Goal: Task Accomplishment & Management: Use online tool/utility

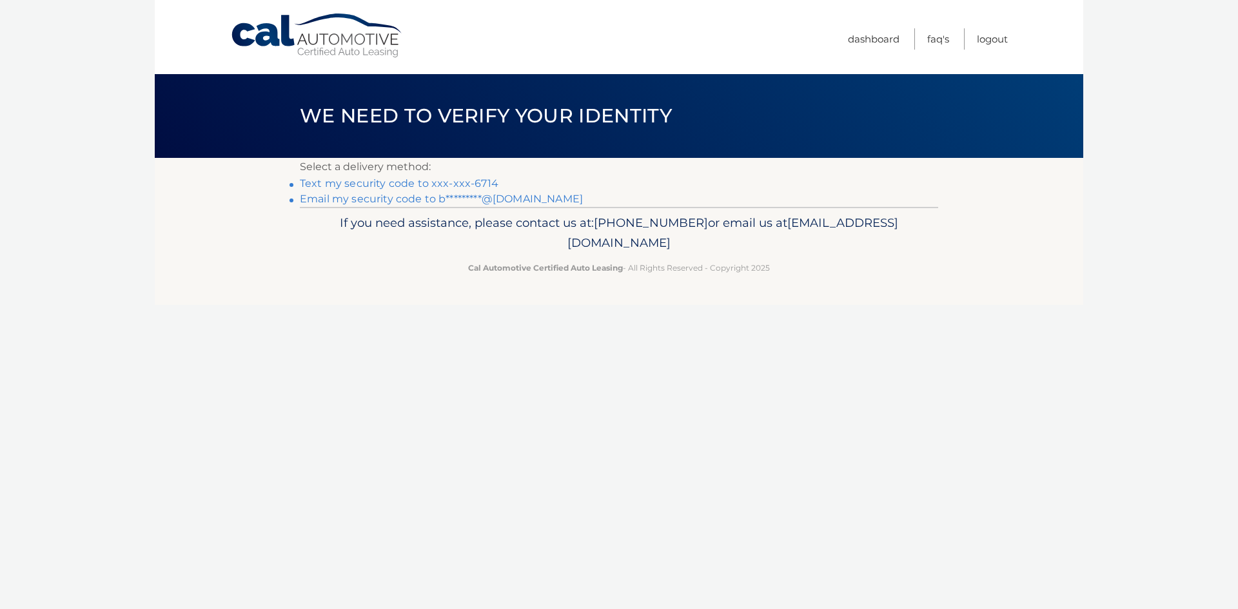
click at [449, 184] on link "Text my security code to xxx-xxx-6714" at bounding box center [399, 183] width 199 height 12
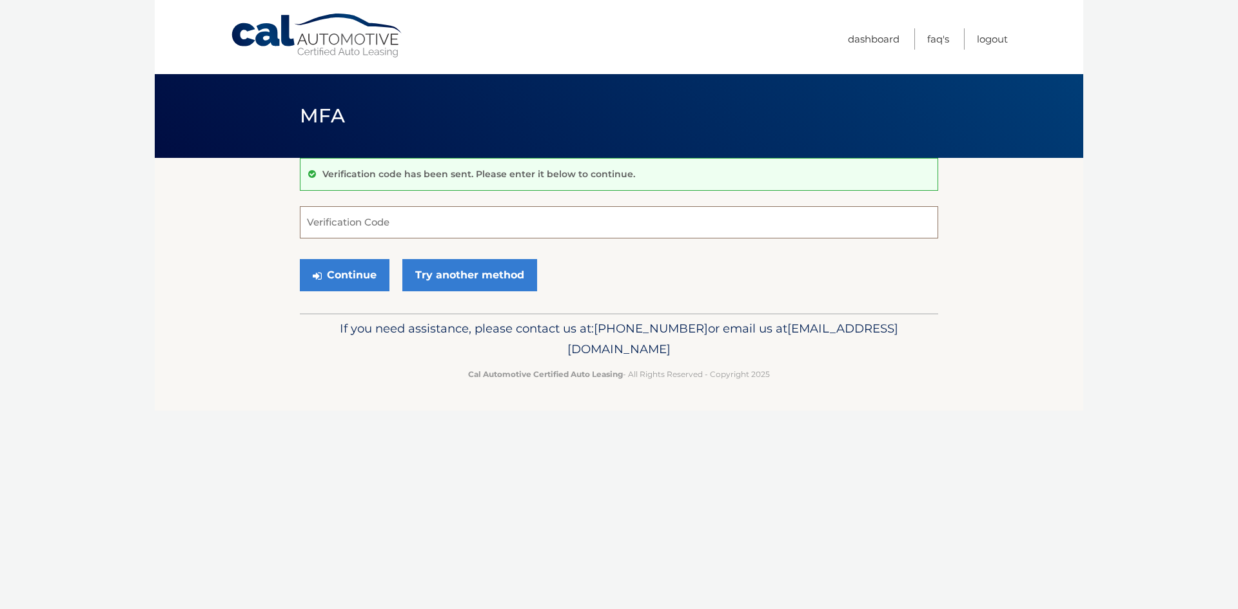
click at [436, 221] on input "Verification Code" at bounding box center [619, 222] width 638 height 32
type input "358105"
click at [358, 275] on button "Continue" at bounding box center [345, 275] width 90 height 32
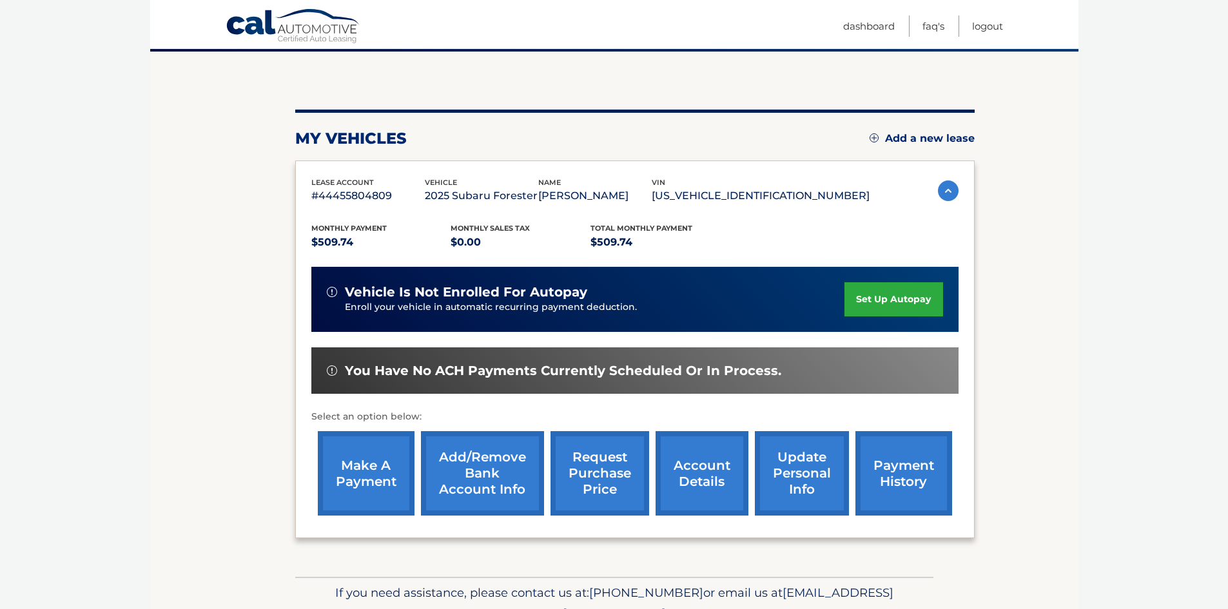
scroll to position [129, 0]
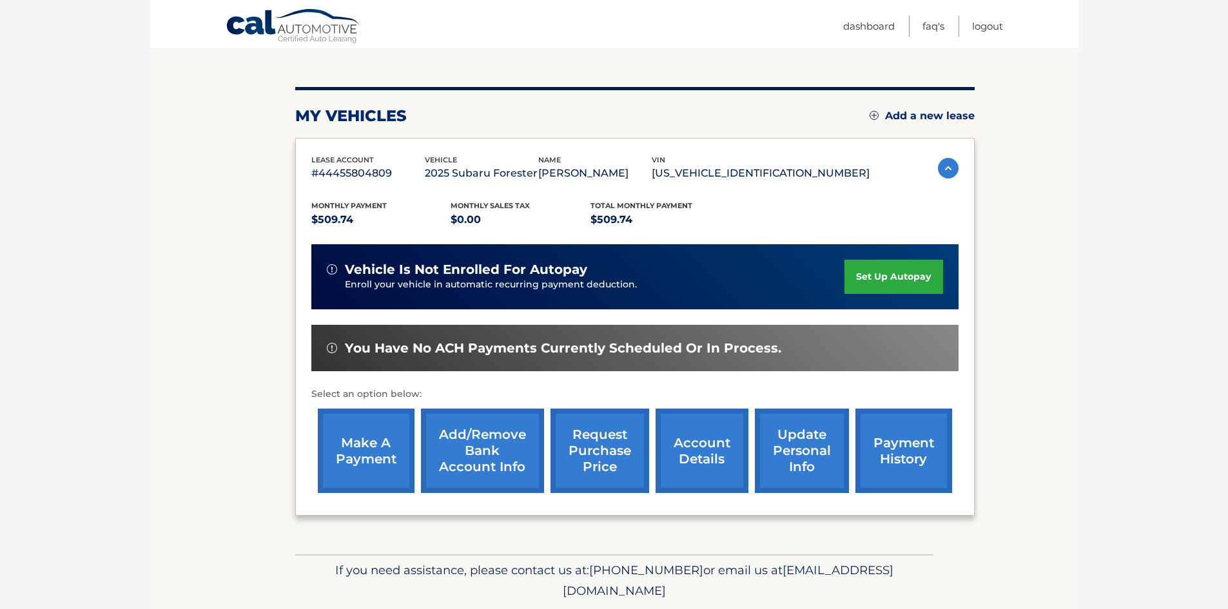
click at [366, 452] on link "make a payment" at bounding box center [366, 451] width 97 height 84
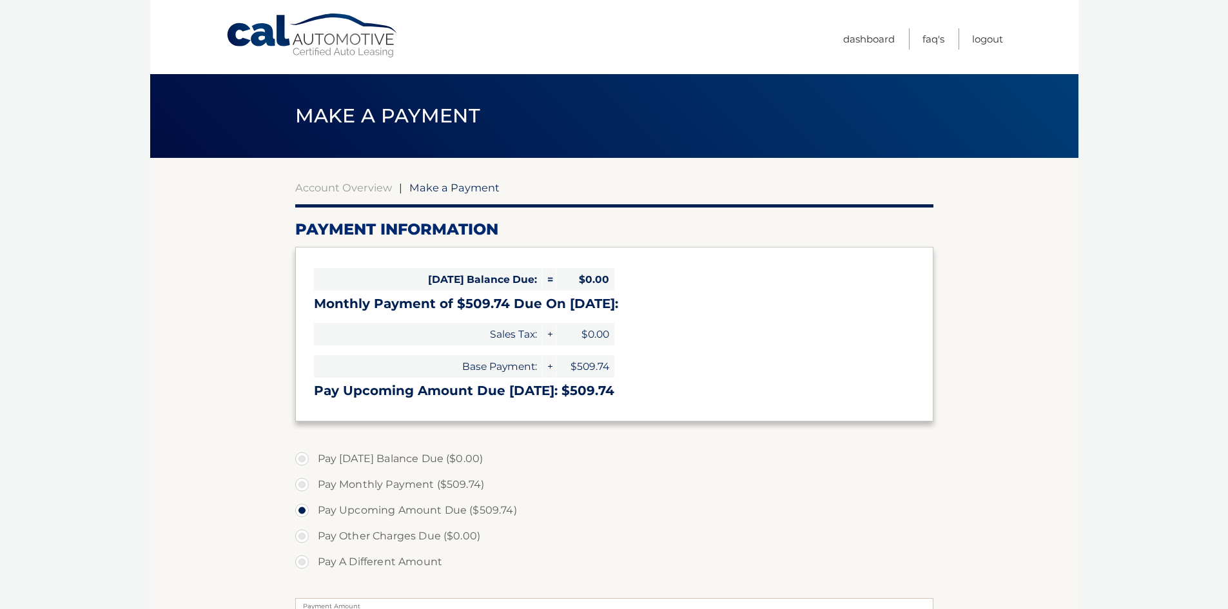
select select "MGY1NDQwZjktYzE1ZS00NGJmLWJiYmUtMDUzM2I1NzFiYTFl"
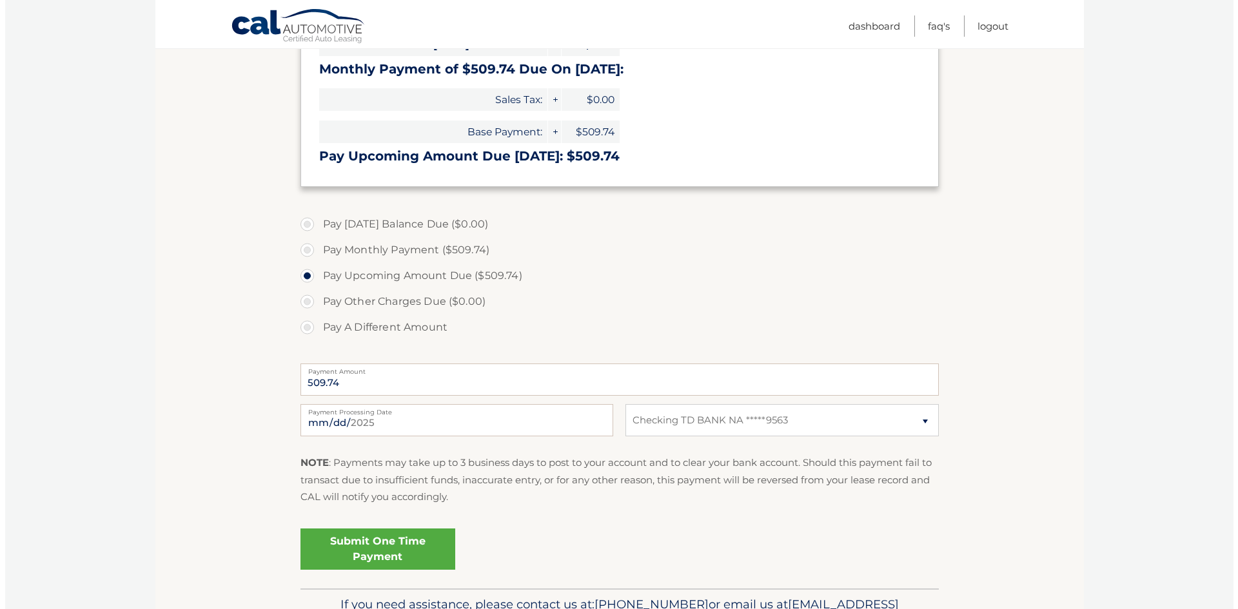
scroll to position [258, 0]
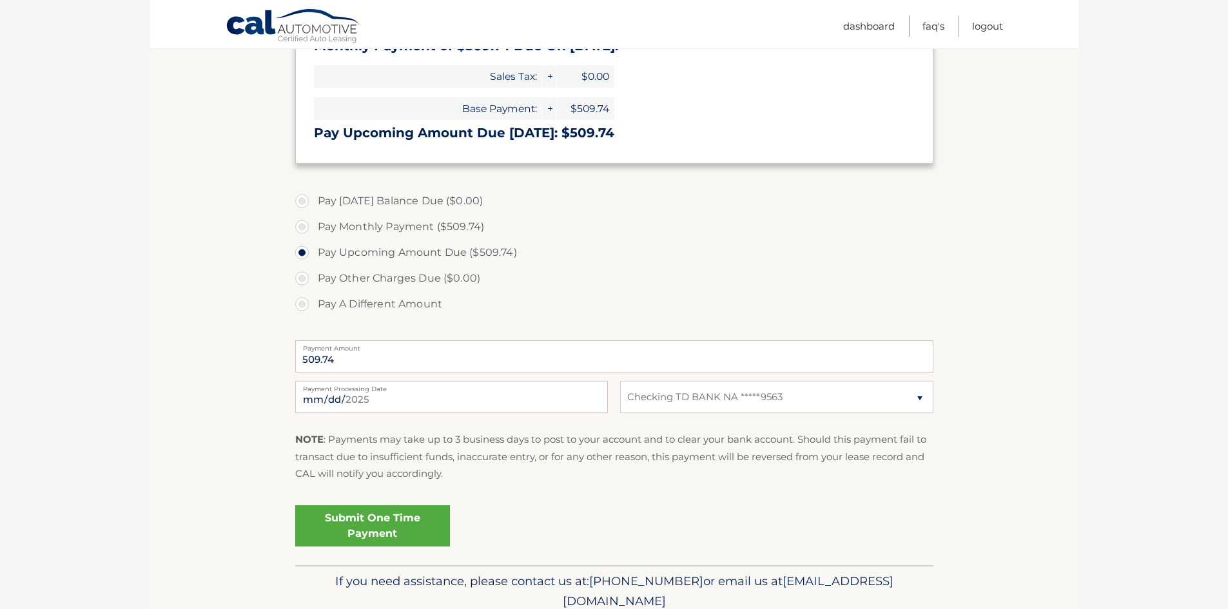
click at [370, 525] on link "Submit One Time Payment" at bounding box center [372, 525] width 155 height 41
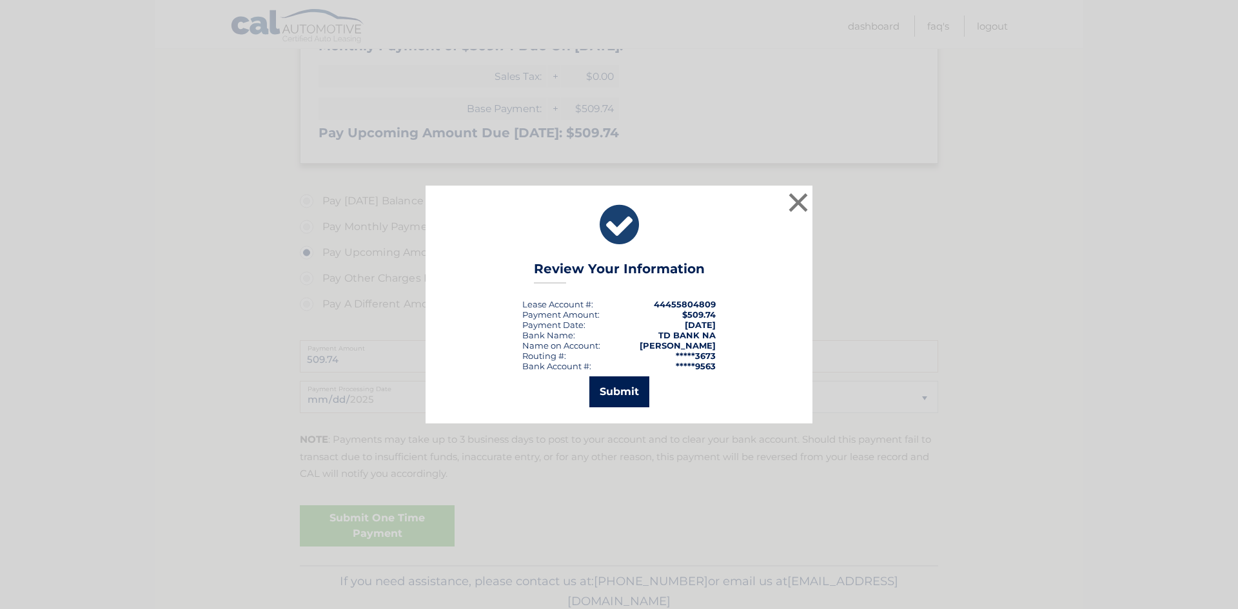
click at [605, 391] on button "Submit" at bounding box center [619, 392] width 60 height 31
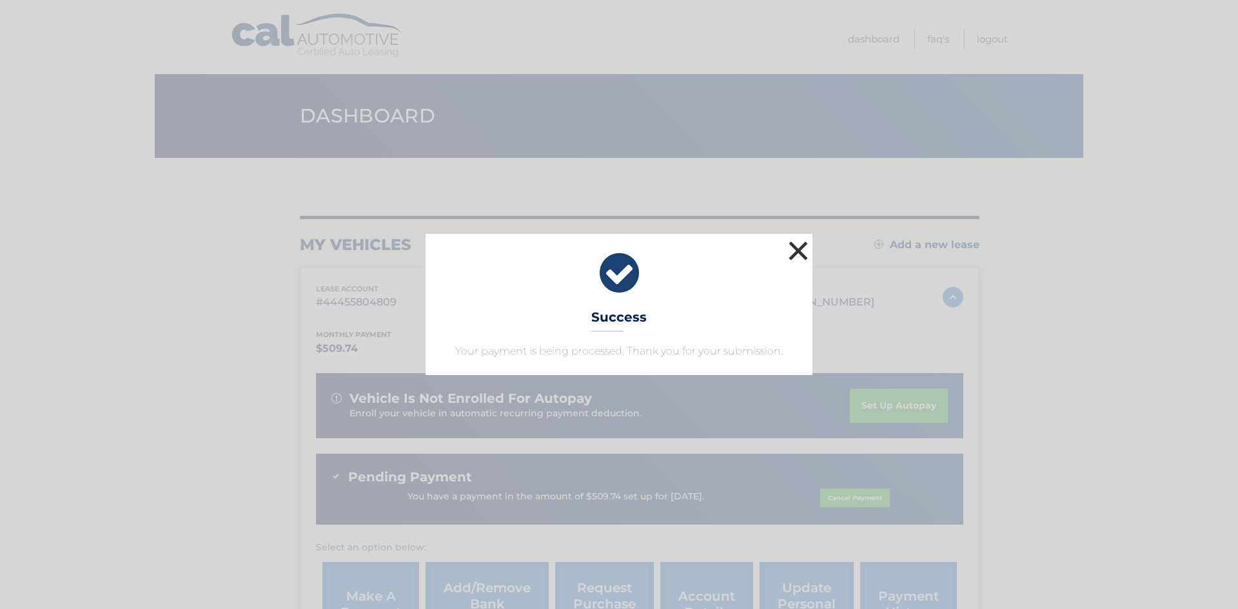
click at [798, 250] on button "×" at bounding box center [798, 251] width 26 height 26
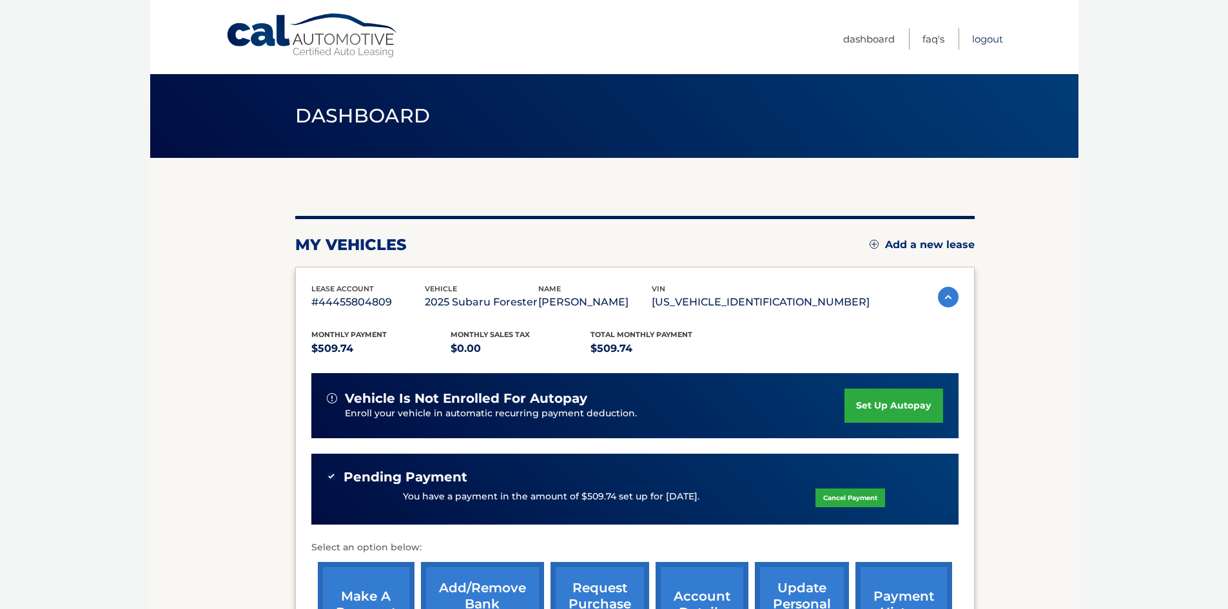
click at [983, 39] on link "Logout" at bounding box center [987, 38] width 31 height 21
